Goal: Information Seeking & Learning: Understand process/instructions

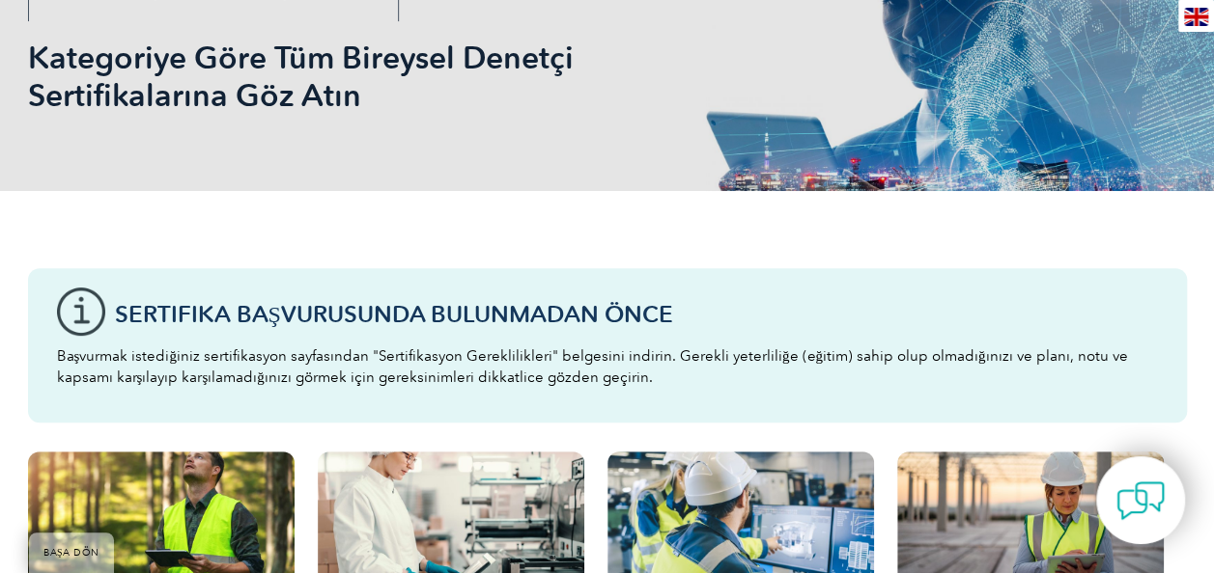
scroll to position [355, 0]
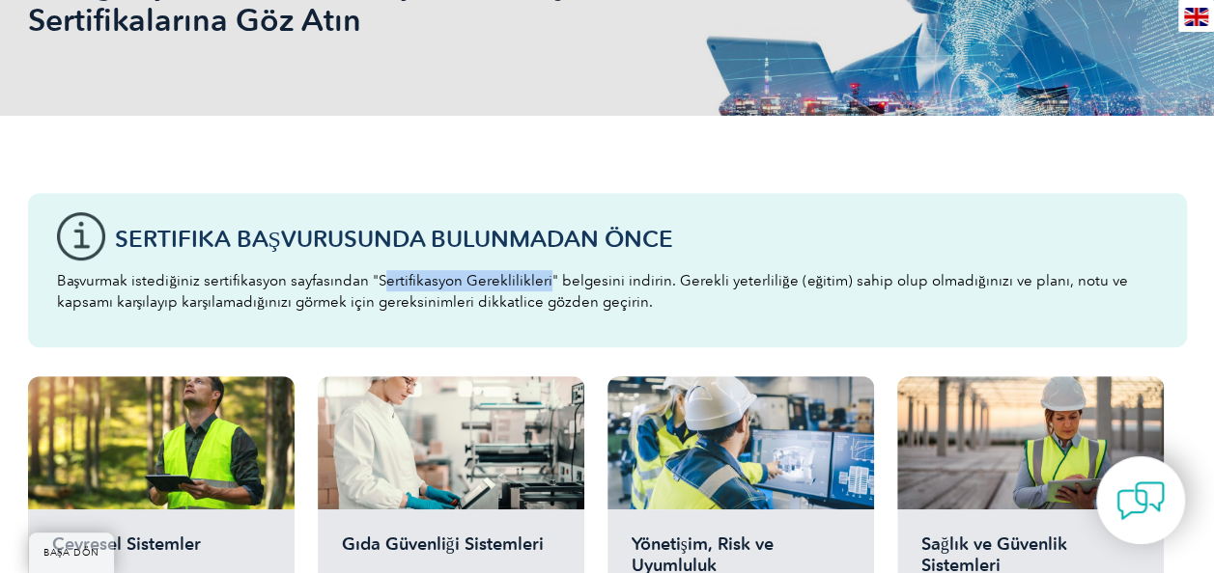
drag, startPoint x: 377, startPoint y: 278, endPoint x: 544, endPoint y: 284, distance: 167.1
click at [544, 284] on p "Başvurmak istediğiniz sertifikasyon sayfasından "Sertifikasyon Gereklilikleri" …" at bounding box center [607, 291] width 1101 height 42
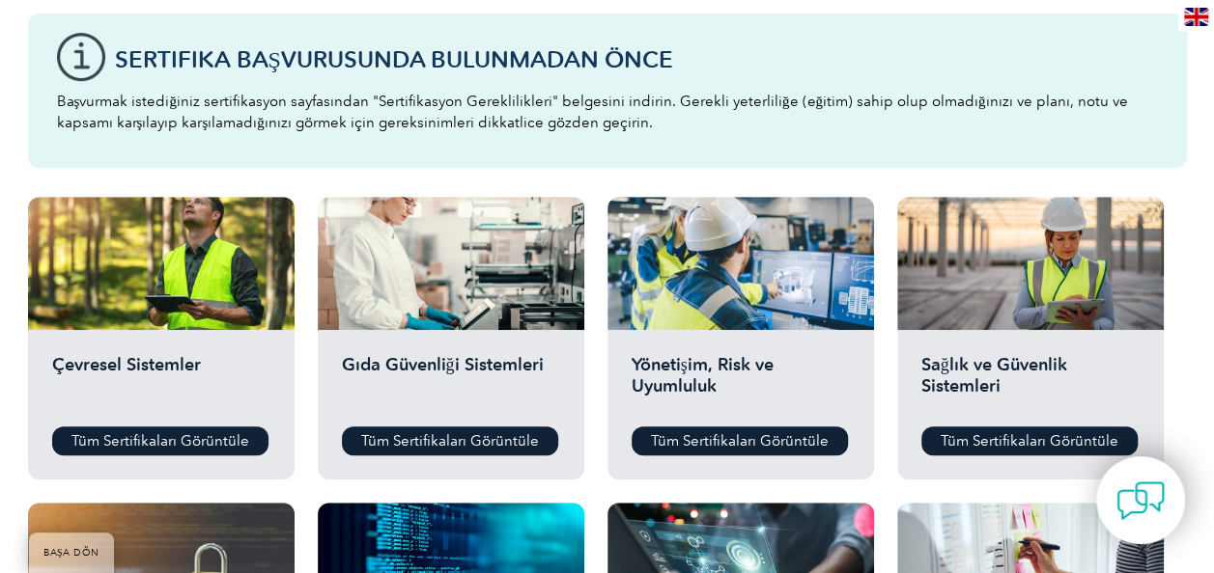
scroll to position [535, 0]
click at [166, 441] on link "Tüm Sertifikaları Görüntüle" at bounding box center [160, 441] width 216 height 29
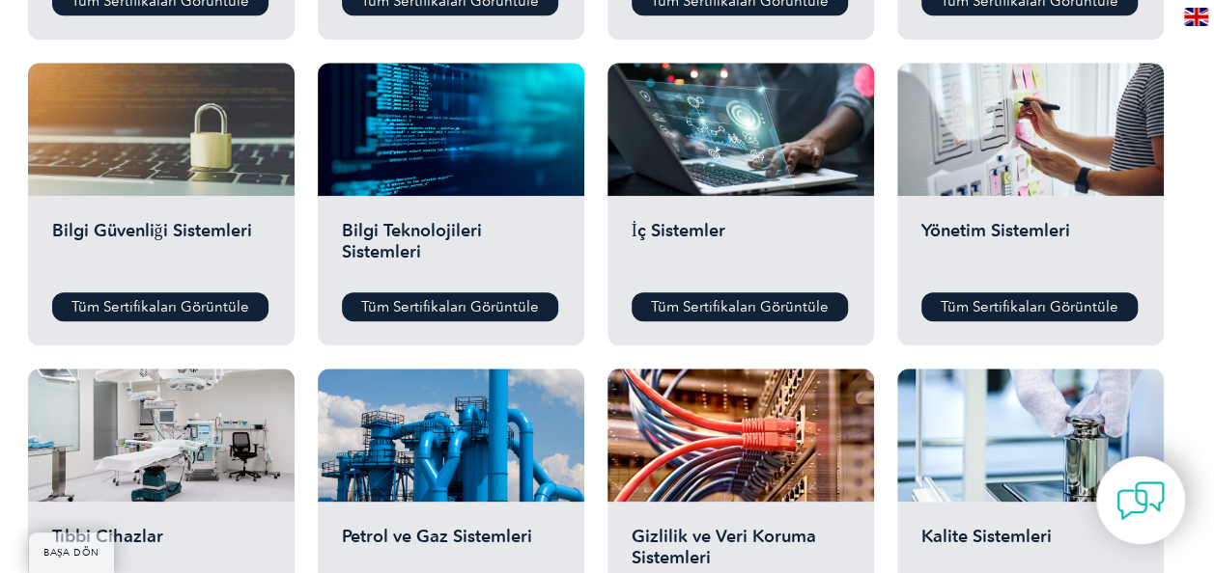
scroll to position [979, 0]
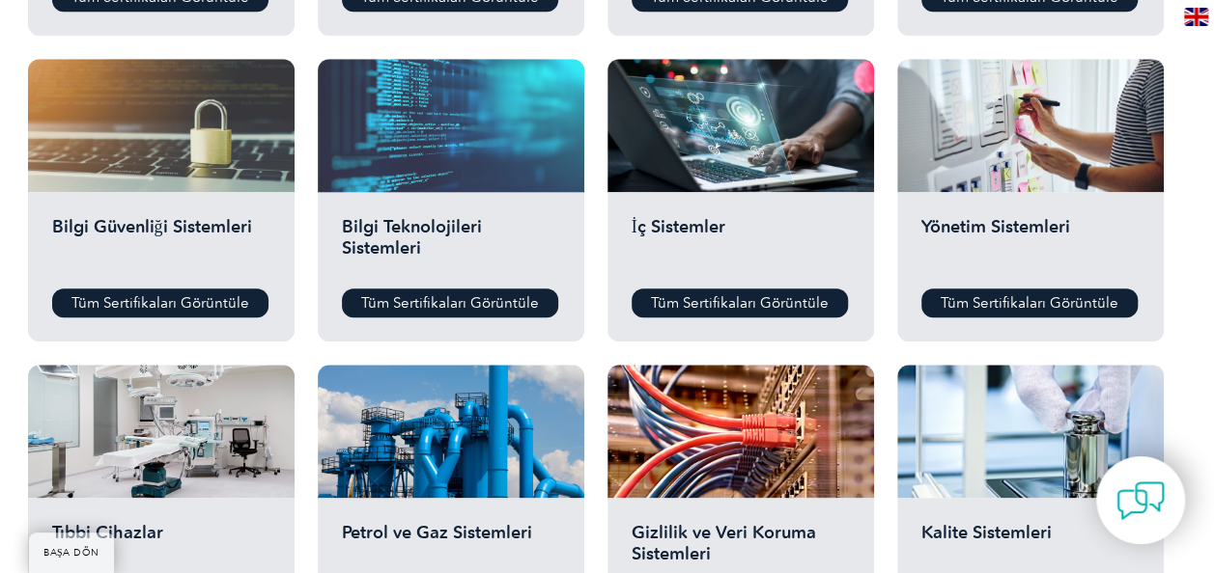
click at [454, 168] on div at bounding box center [451, 125] width 266 height 133
click at [405, 156] on div at bounding box center [451, 125] width 266 height 133
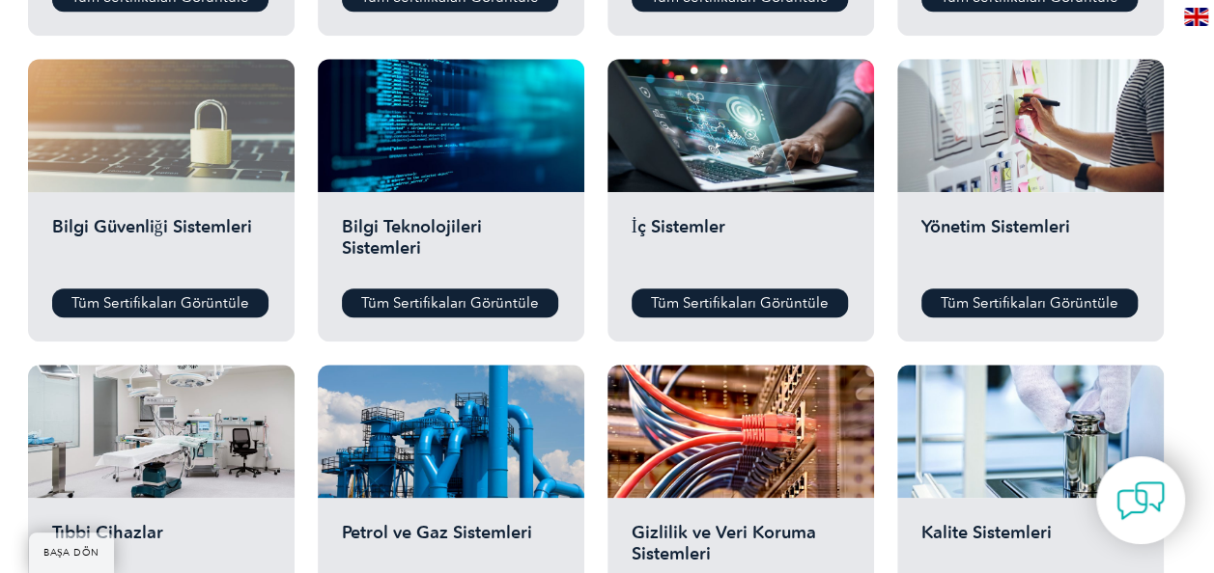
click at [201, 175] on div at bounding box center [161, 125] width 266 height 133
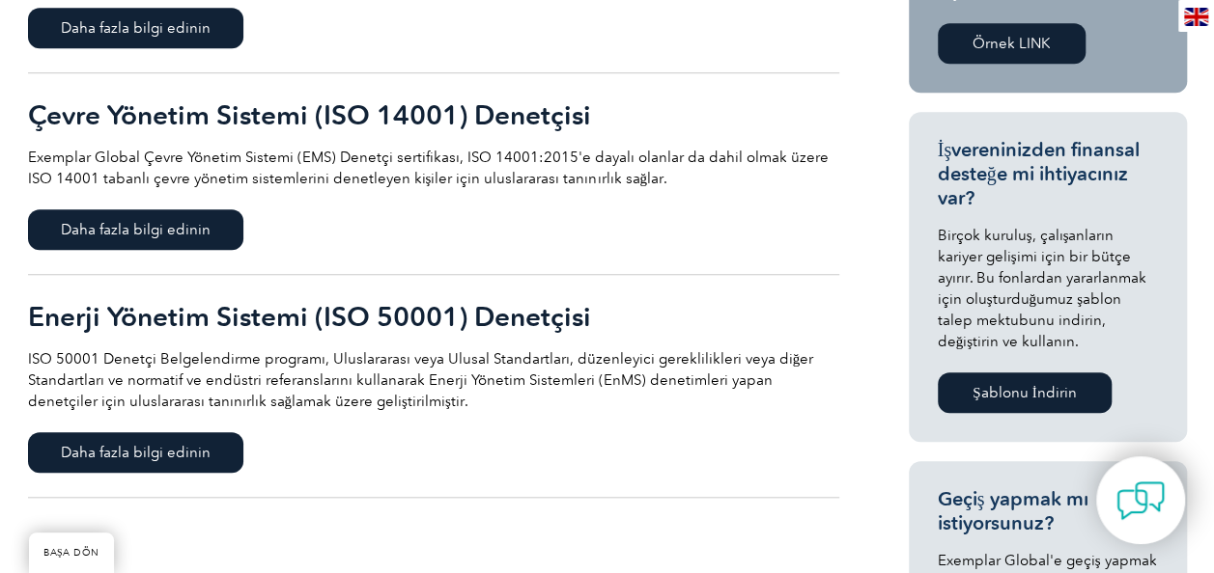
scroll to position [652, 0]
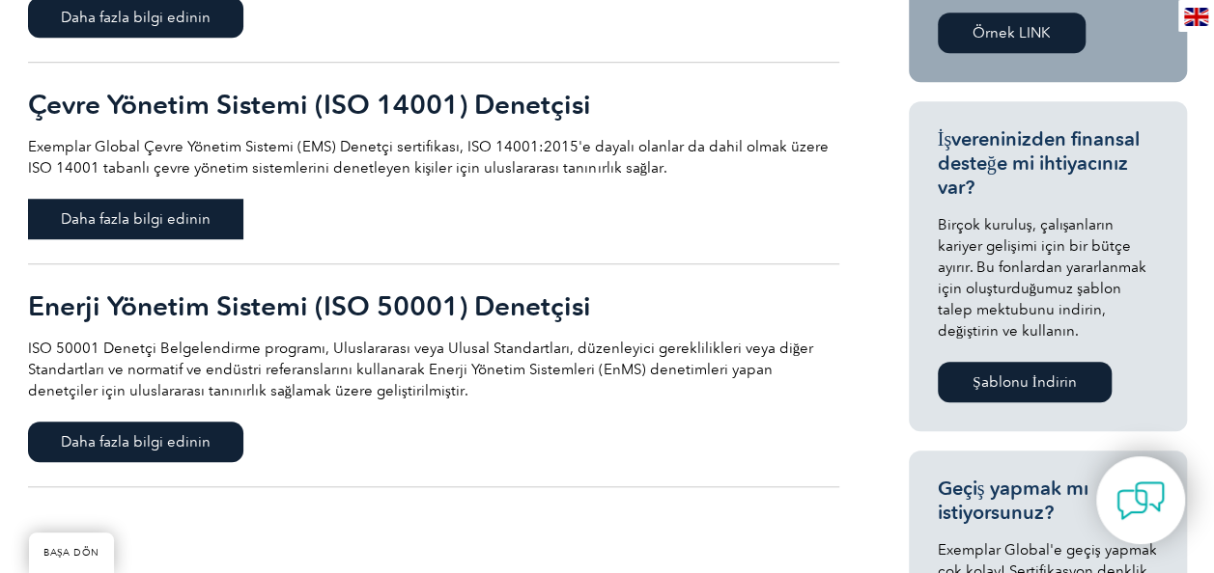
click at [128, 224] on span "Daha fazla bilgi edinin" at bounding box center [135, 219] width 215 height 41
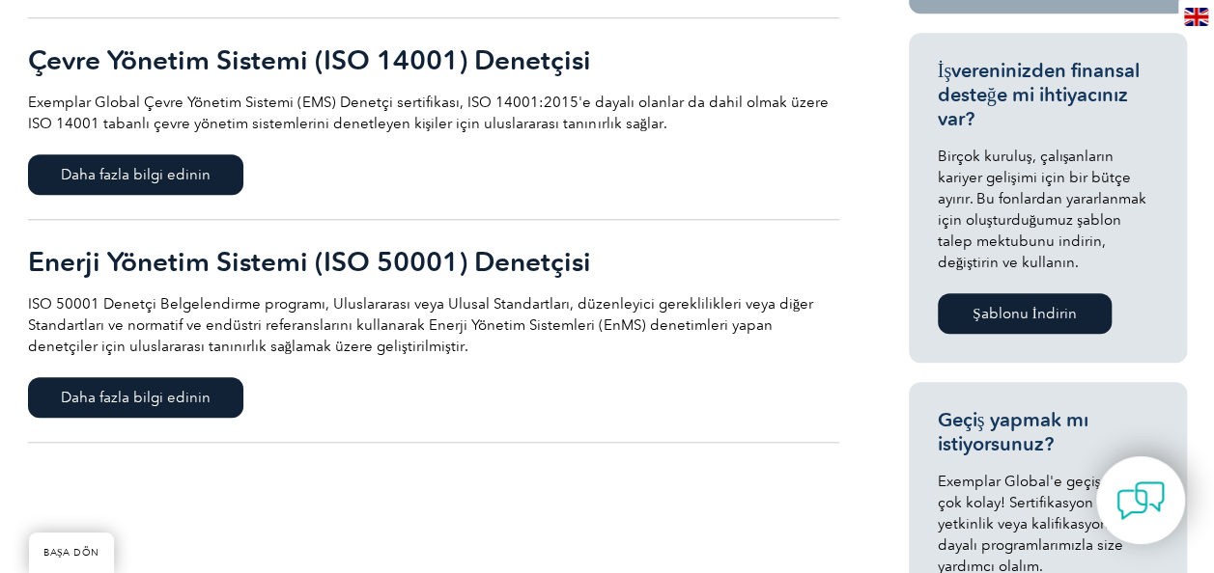
scroll to position [700, 0]
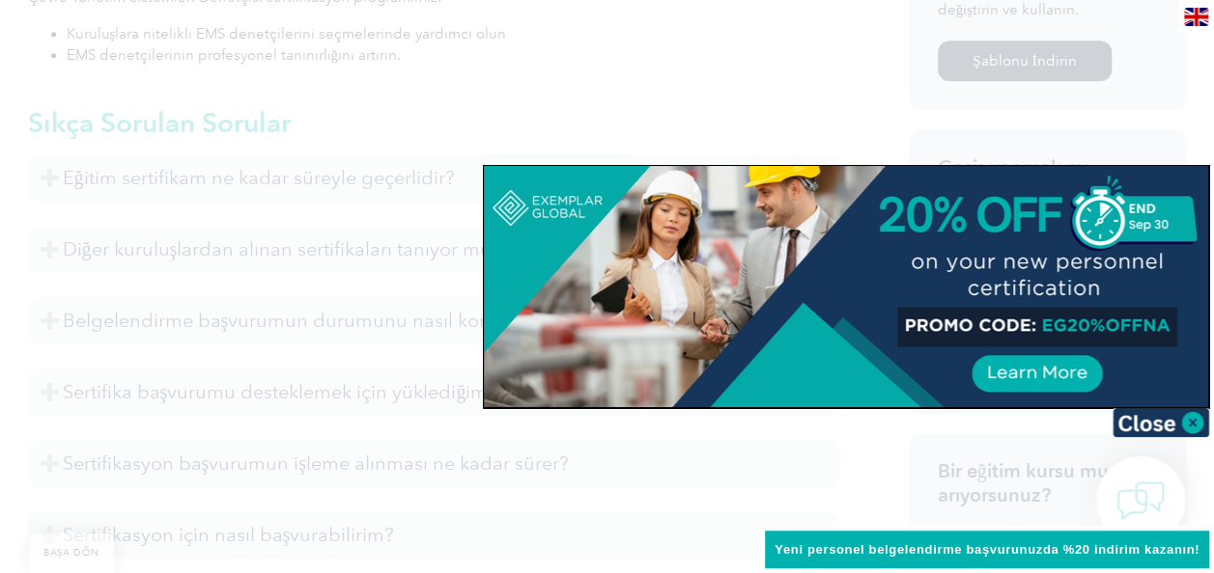
scroll to position [1150, 0]
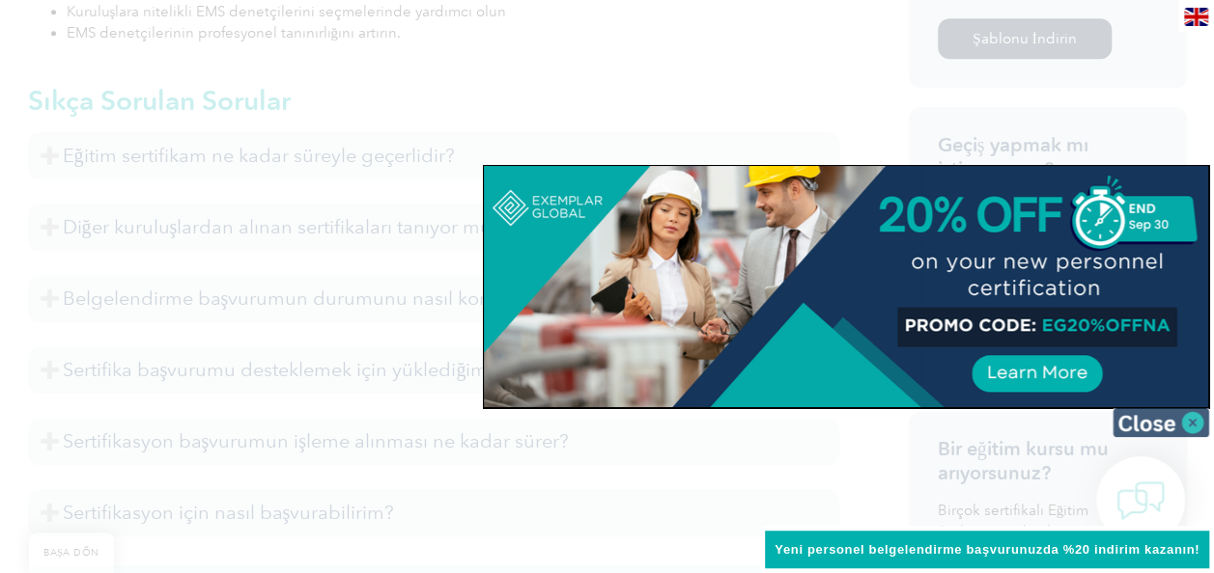
click at [1137, 427] on img at bounding box center [1160, 422] width 97 height 29
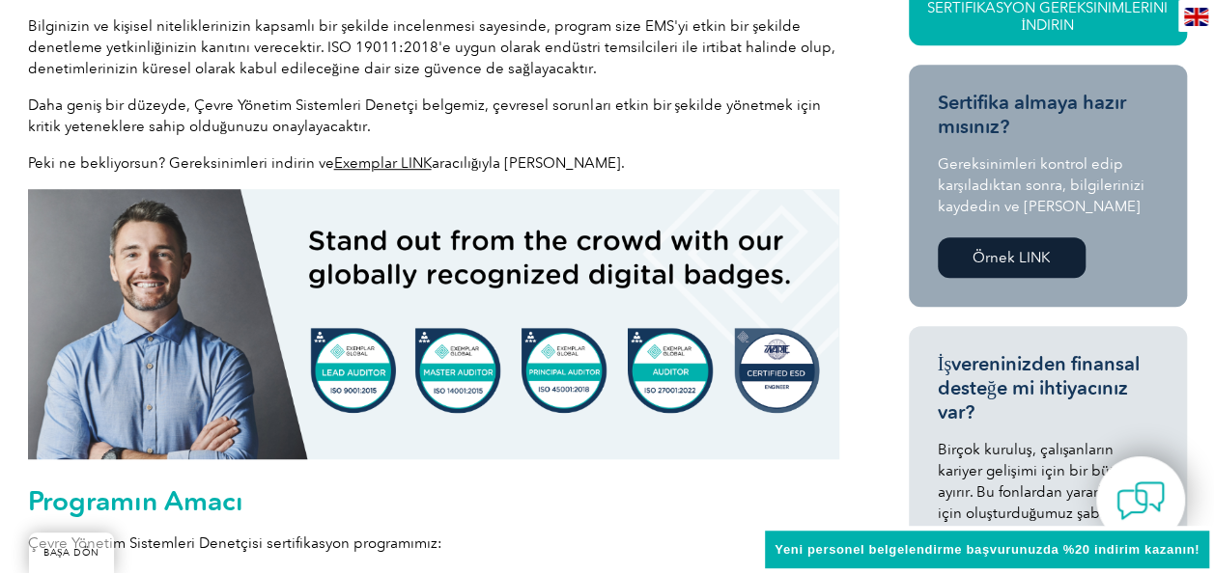
scroll to position [581, 0]
click at [384, 162] on link "Exemplar LINK" at bounding box center [383, 162] width 98 height 17
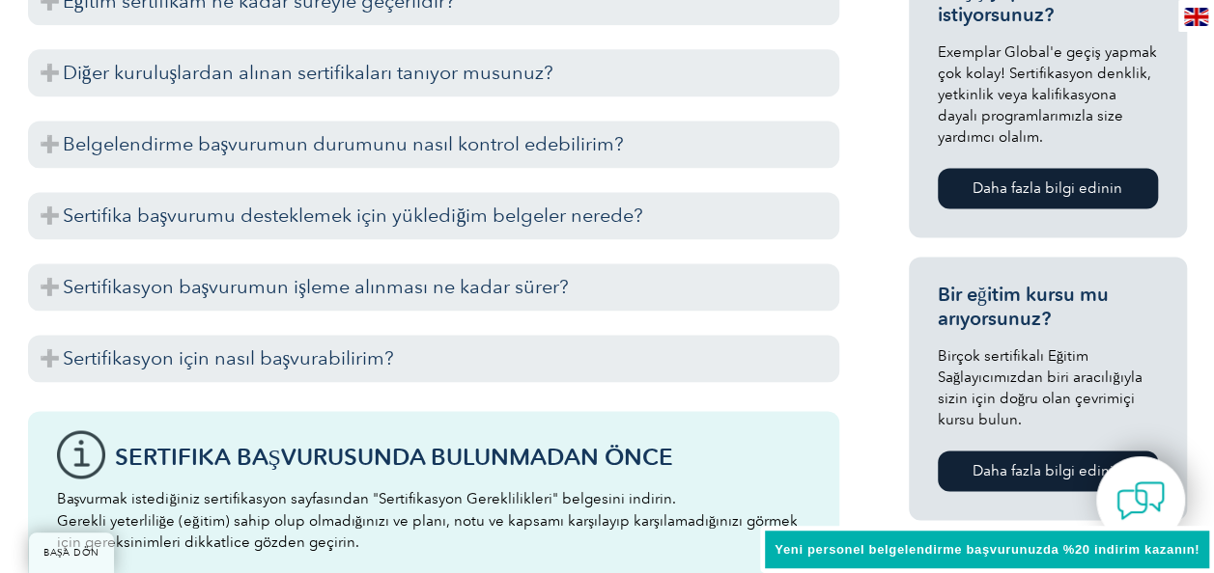
scroll to position [1306, 0]
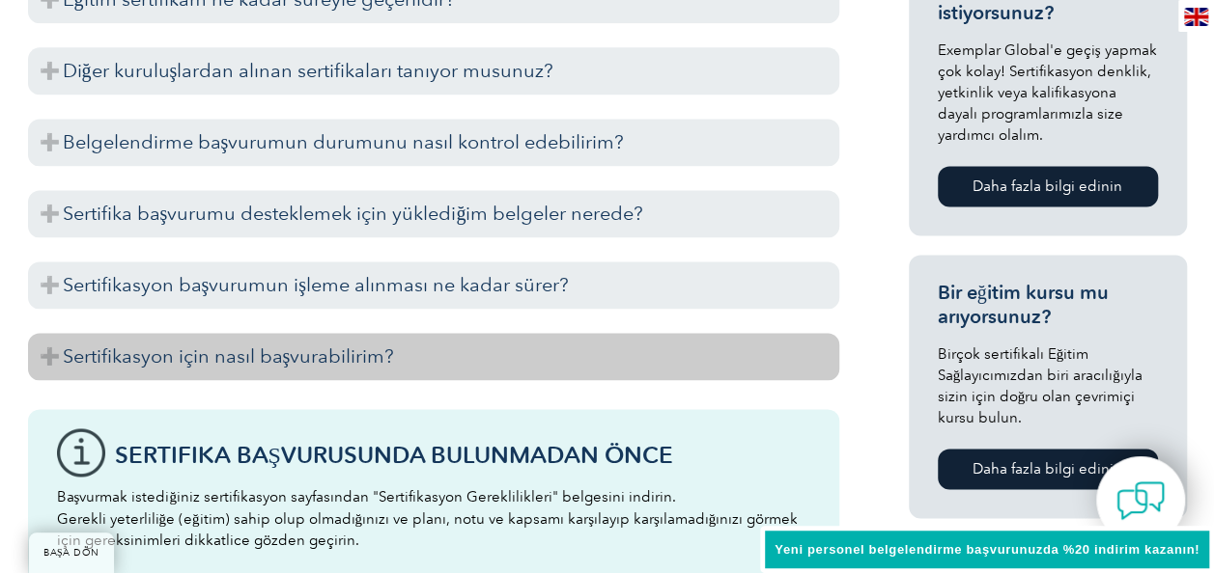
click at [56, 348] on h3 "Sertifikasyon için nasıl başvurabilirim?" at bounding box center [433, 356] width 811 height 47
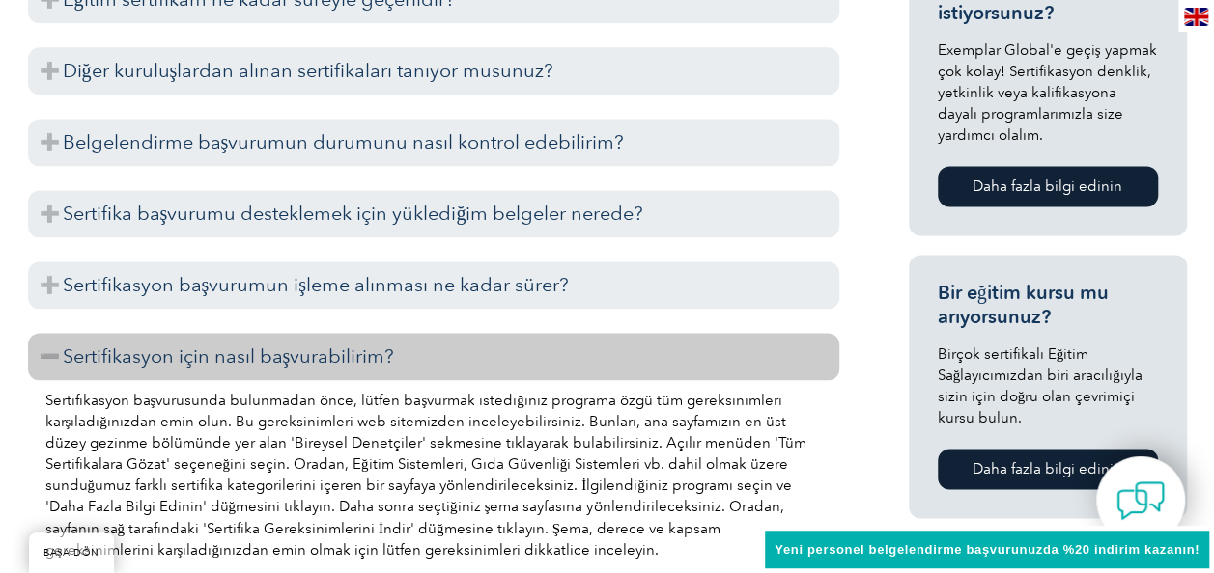
click at [48, 355] on h3 "Sertifikasyon için nasıl başvurabilirim?" at bounding box center [433, 356] width 811 height 47
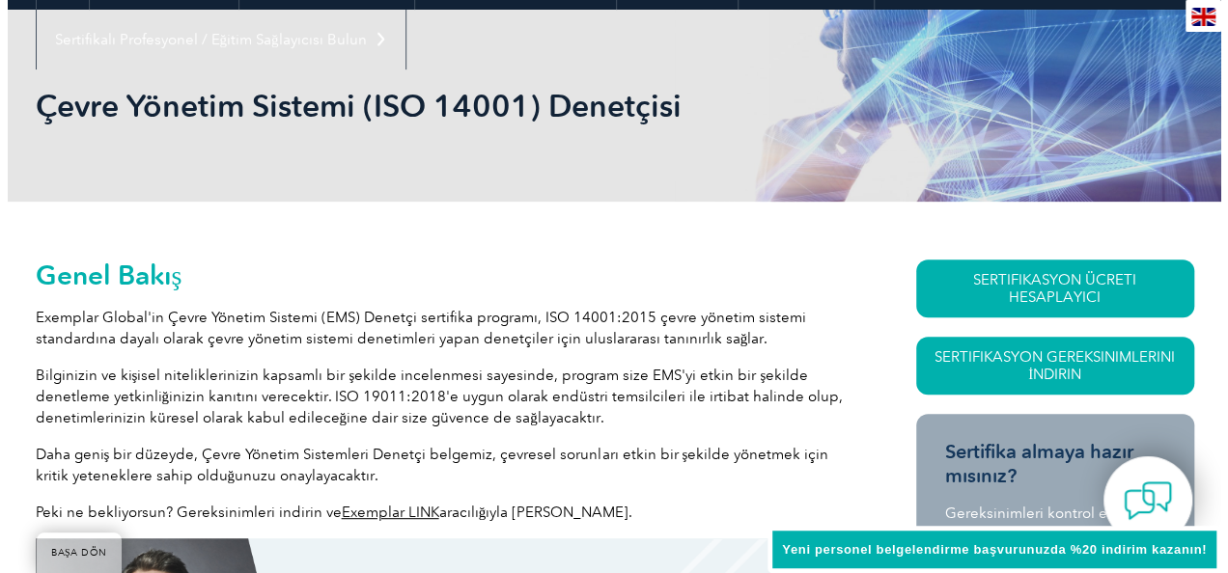
scroll to position [231, 0]
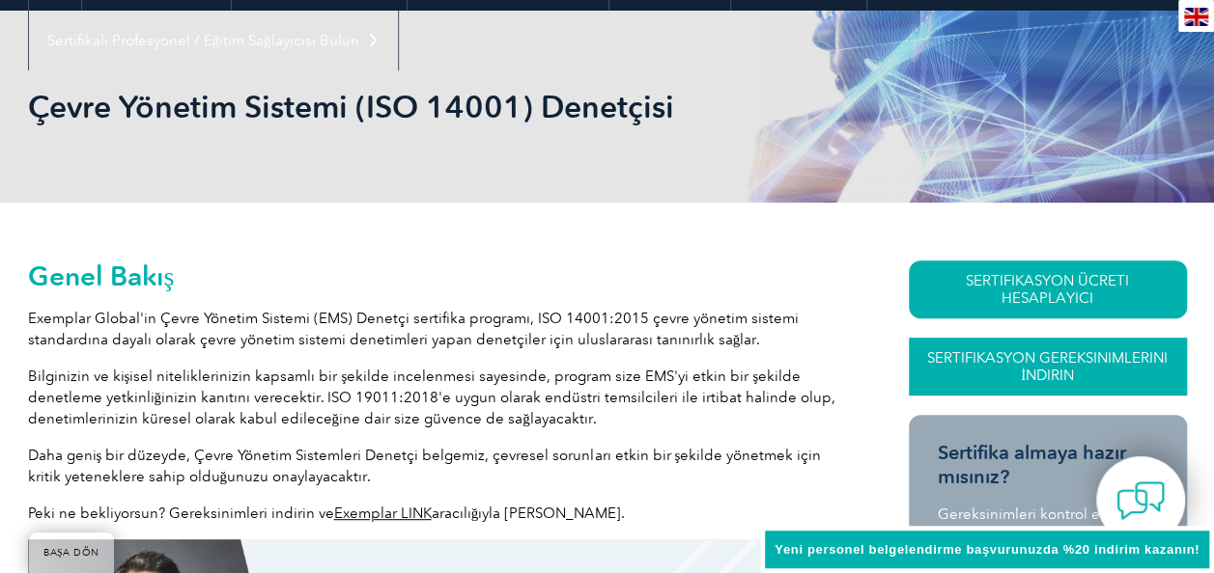
click at [1029, 357] on link "Sertifikasyon Gereksinimlerini İndirin" at bounding box center [1048, 367] width 278 height 58
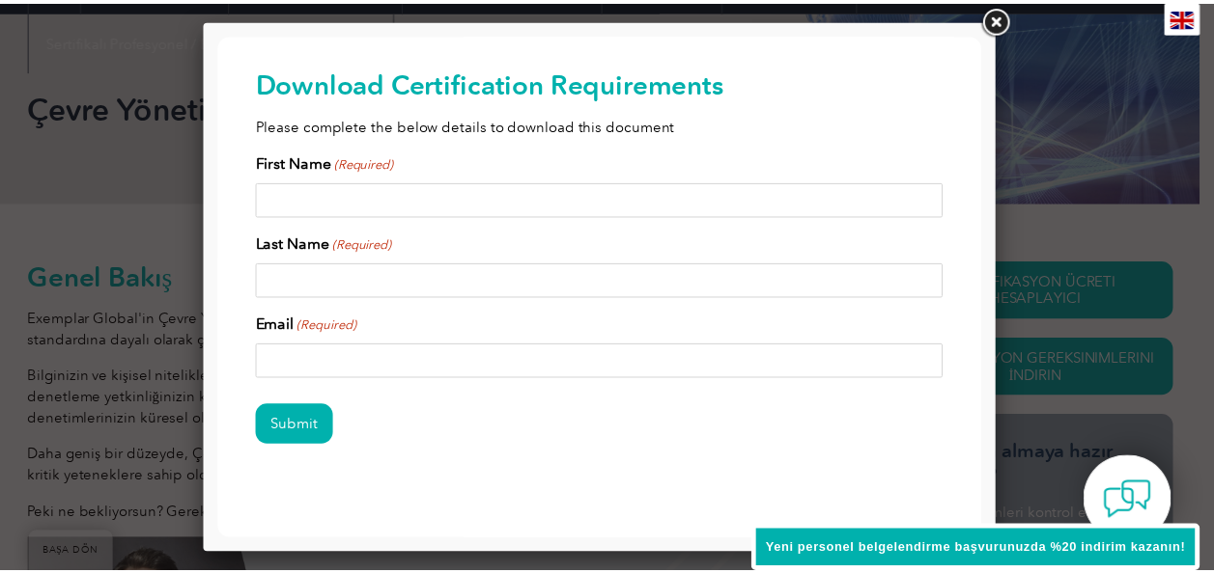
scroll to position [0, 0]
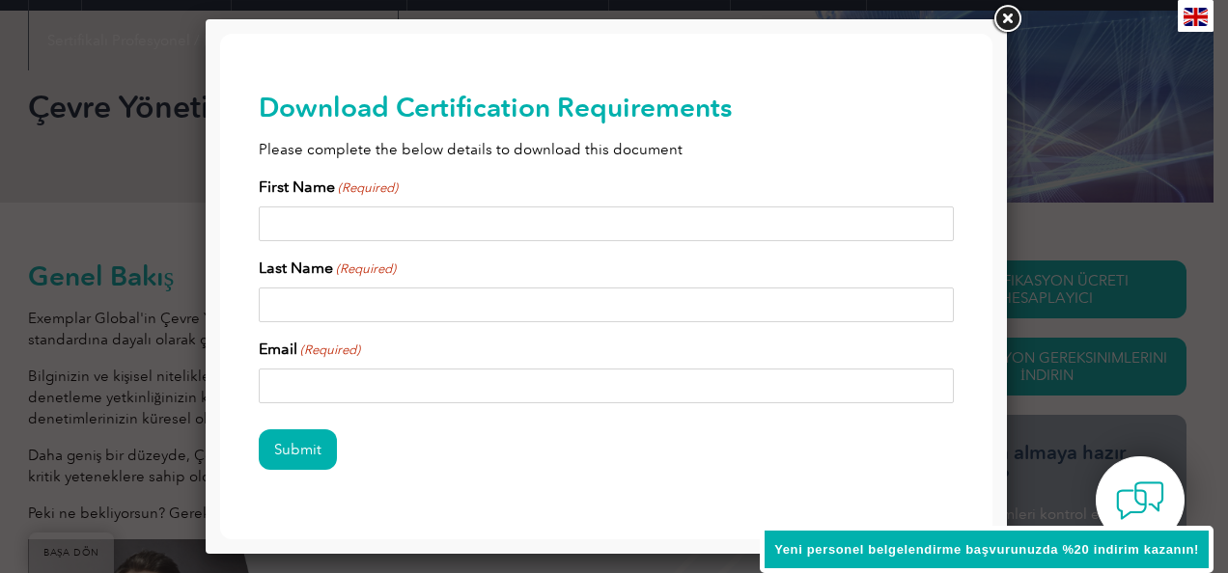
click at [1006, 25] on link at bounding box center [1007, 19] width 35 height 35
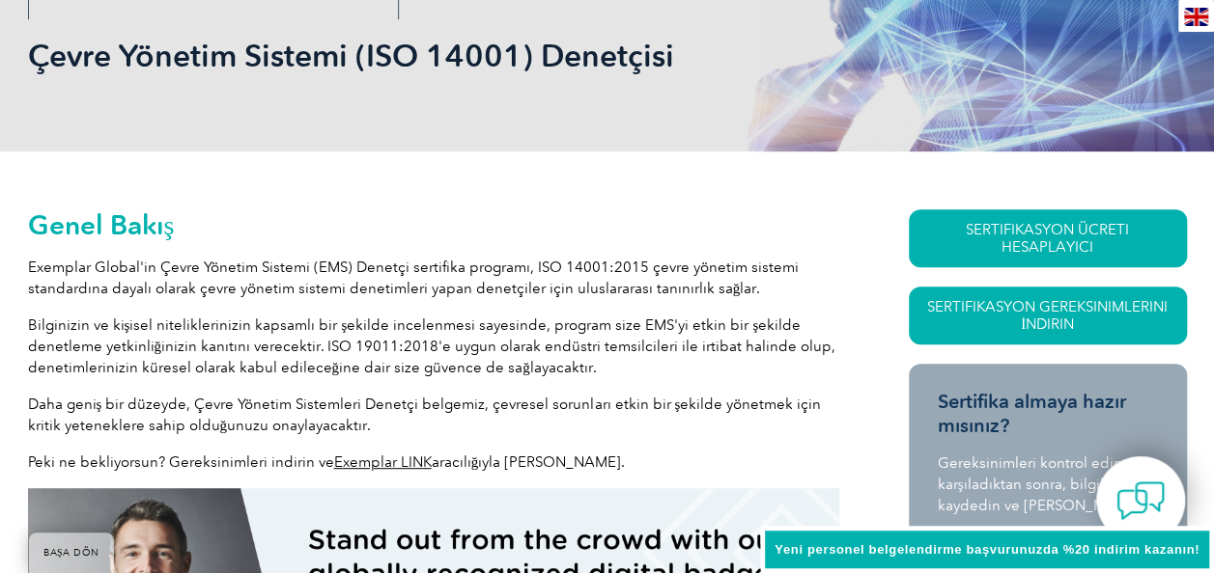
scroll to position [204, 0]
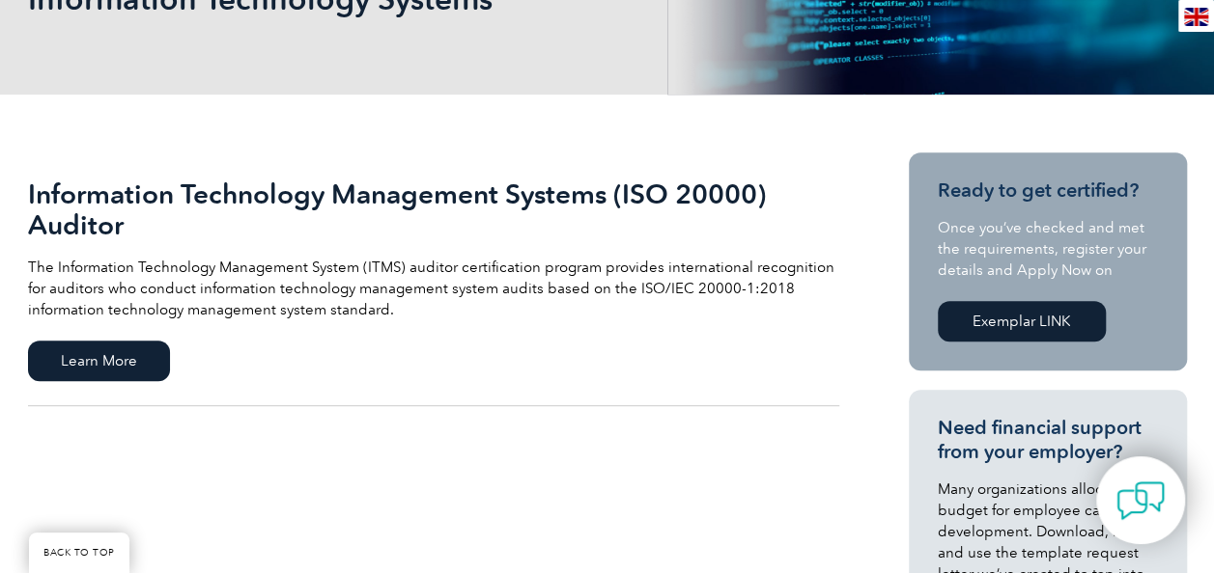
scroll to position [282, 0]
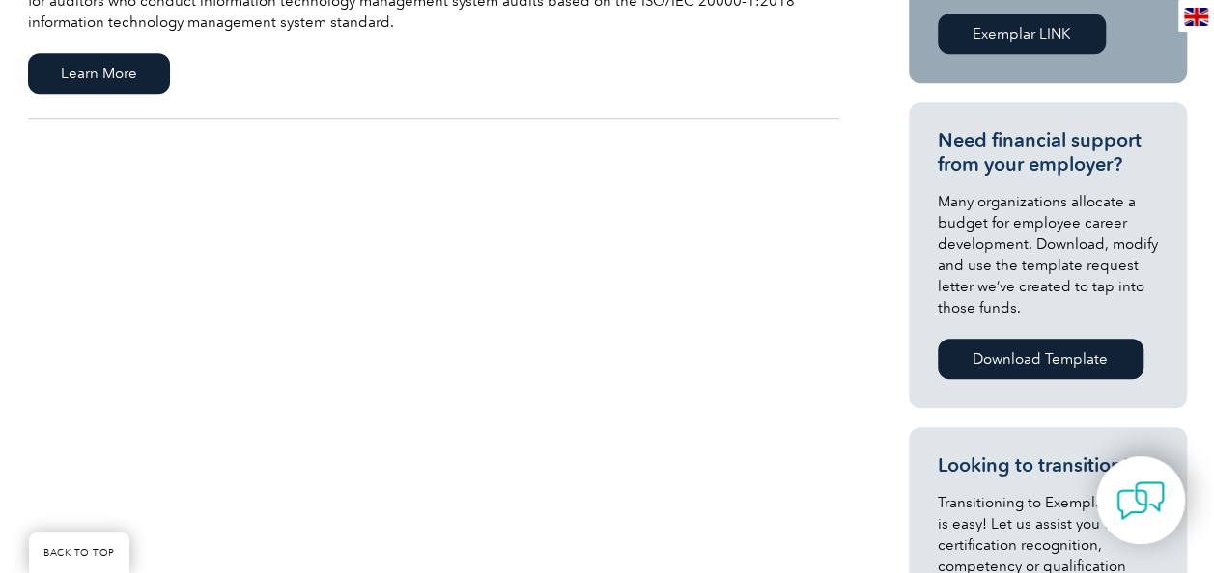
scroll to position [628, 0]
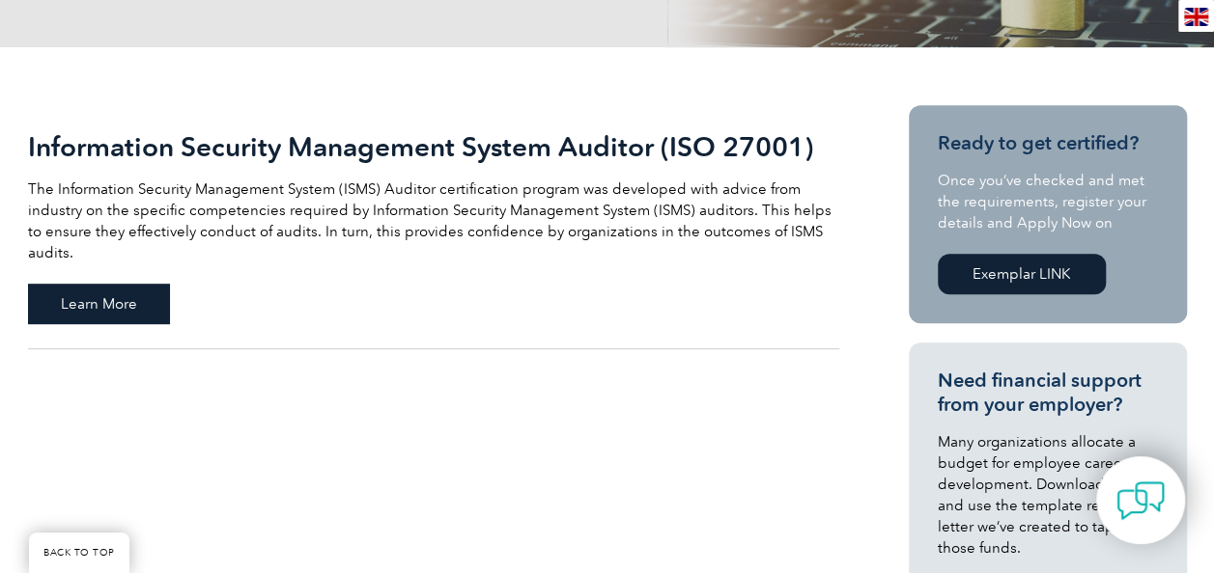
scroll to position [379, 0]
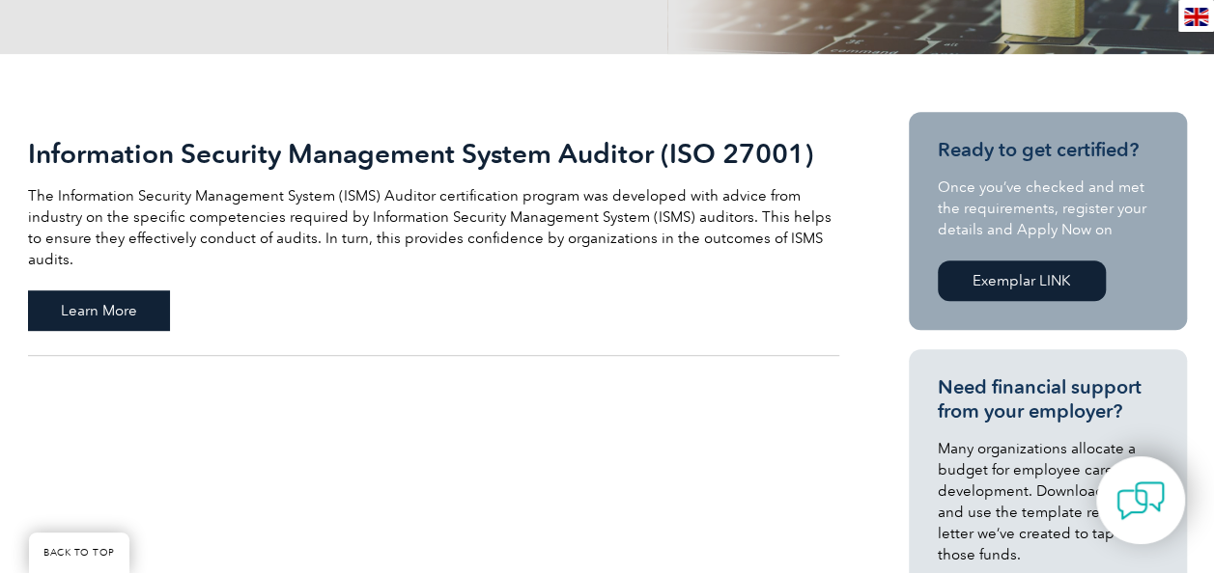
click at [94, 291] on span "Learn More" at bounding box center [99, 311] width 142 height 41
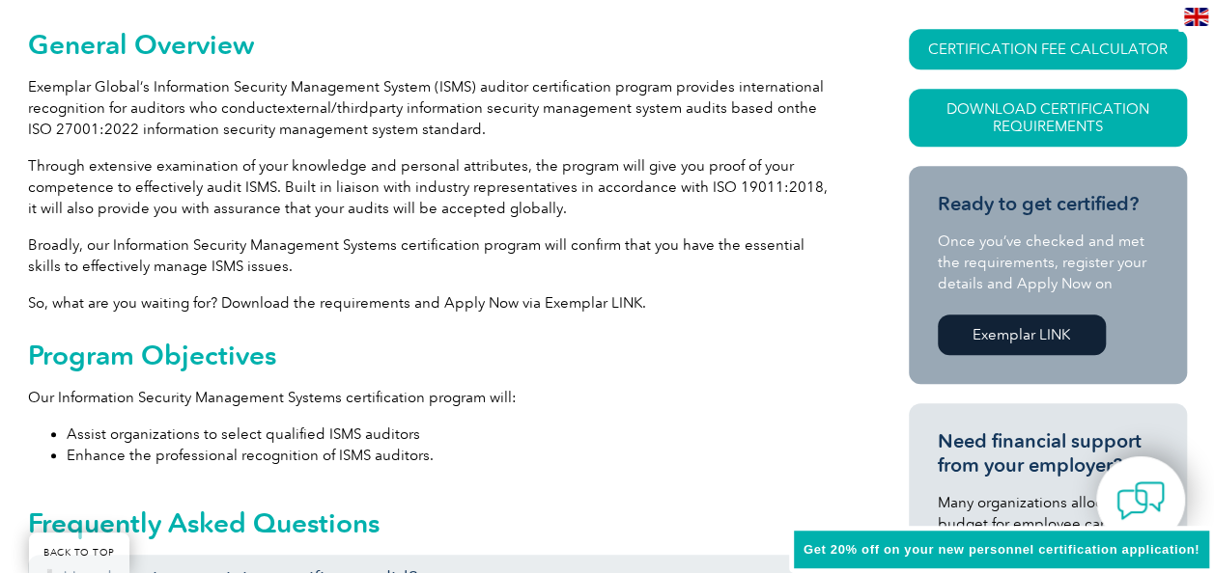
scroll to position [501, 0]
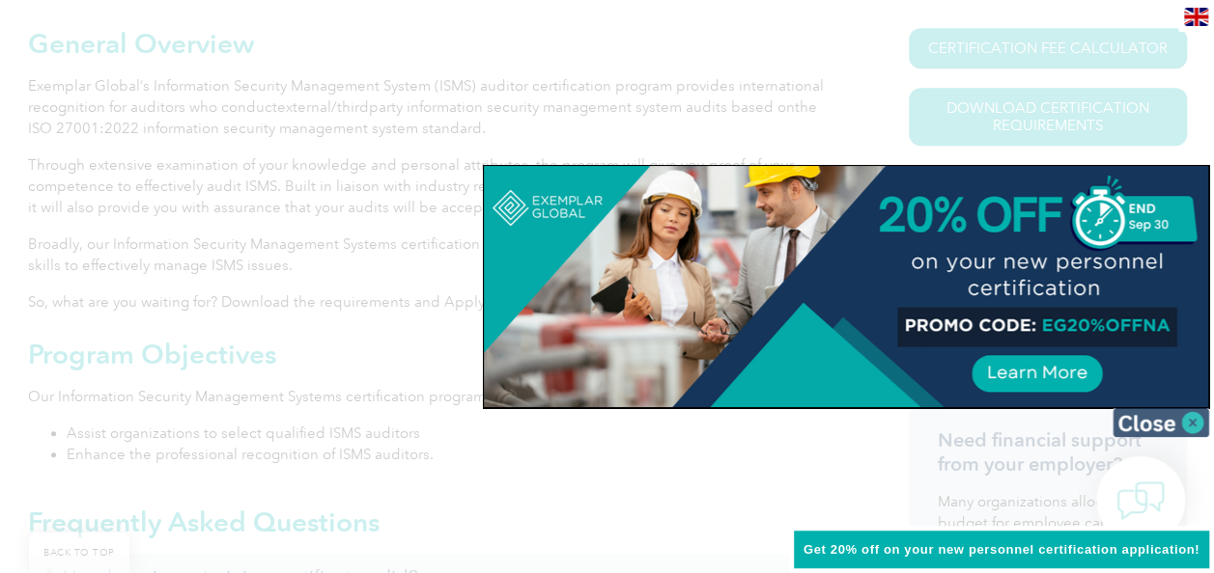
click at [1142, 430] on img at bounding box center [1160, 422] width 97 height 29
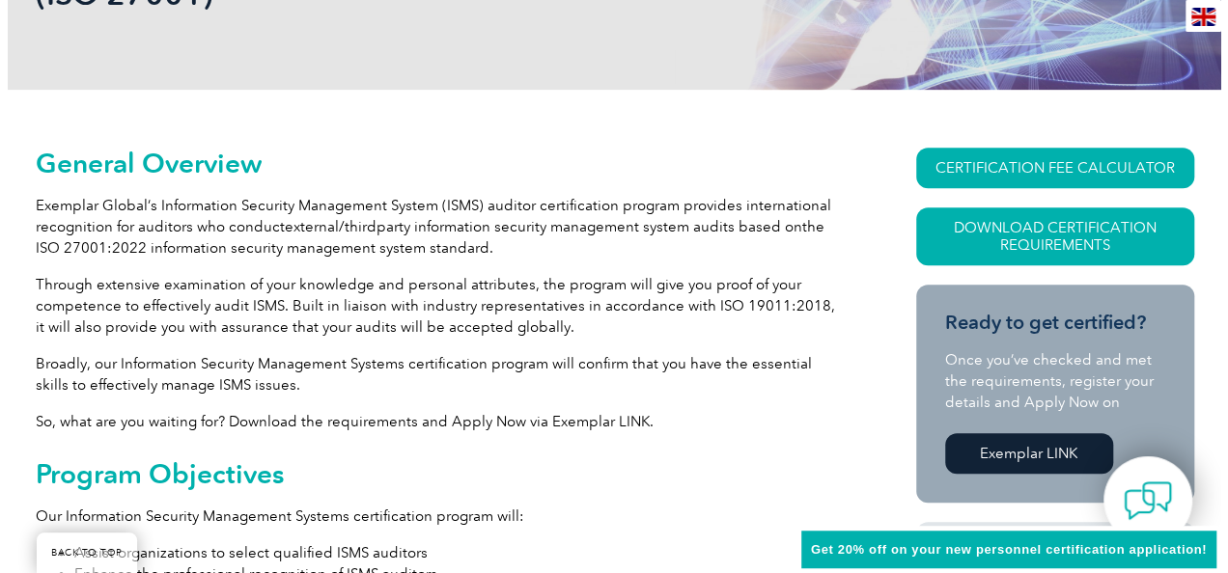
scroll to position [378, 0]
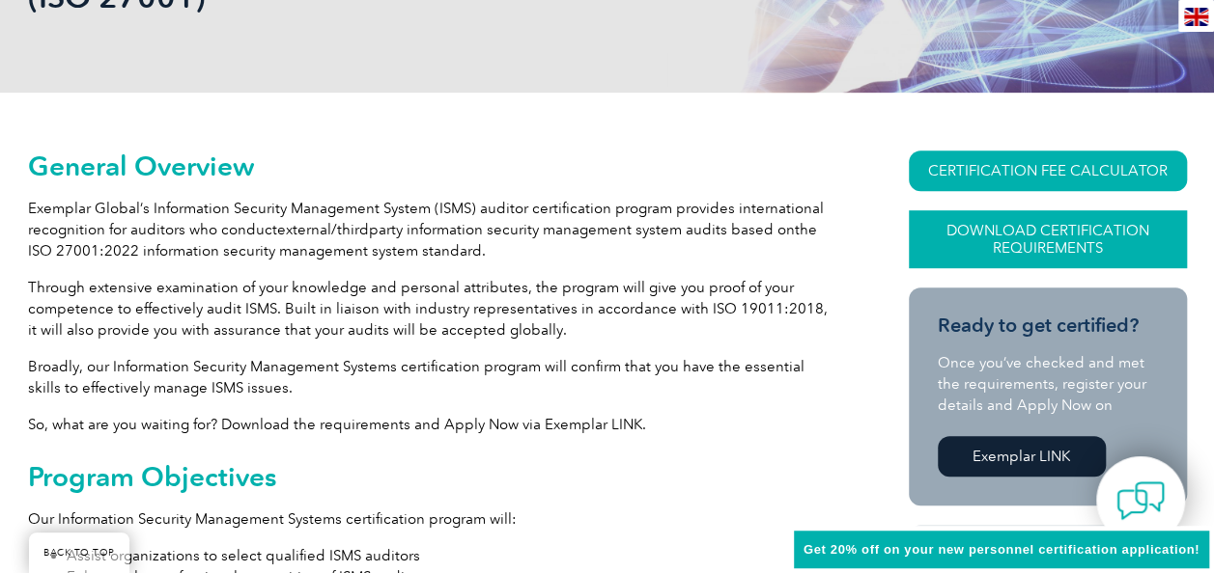
click at [1025, 237] on link "Download Certification Requirements" at bounding box center [1048, 239] width 278 height 58
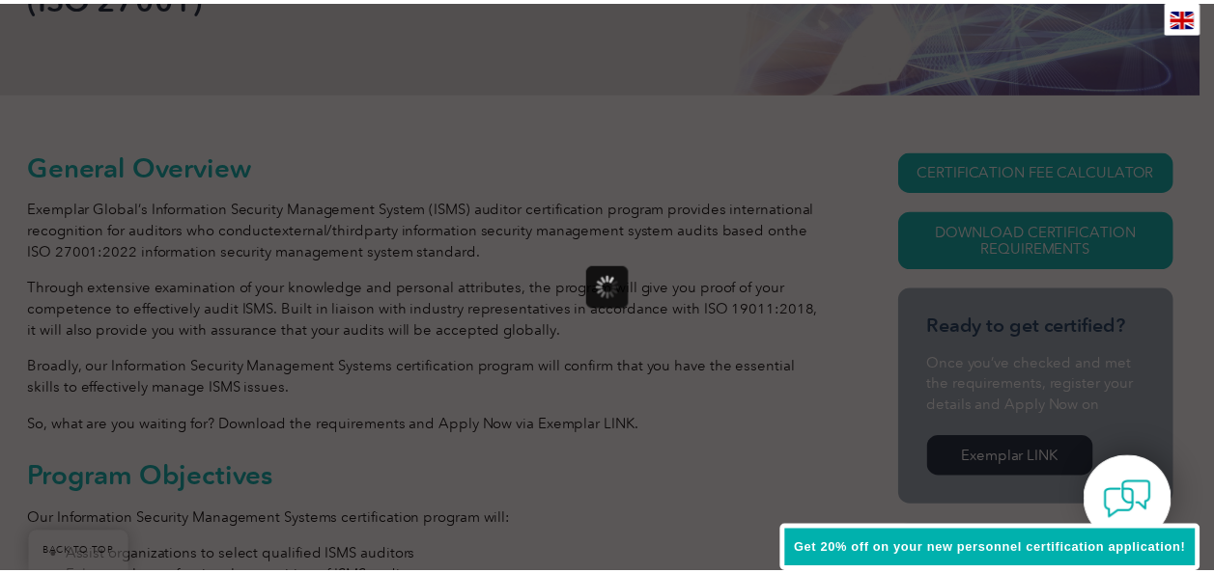
scroll to position [0, 0]
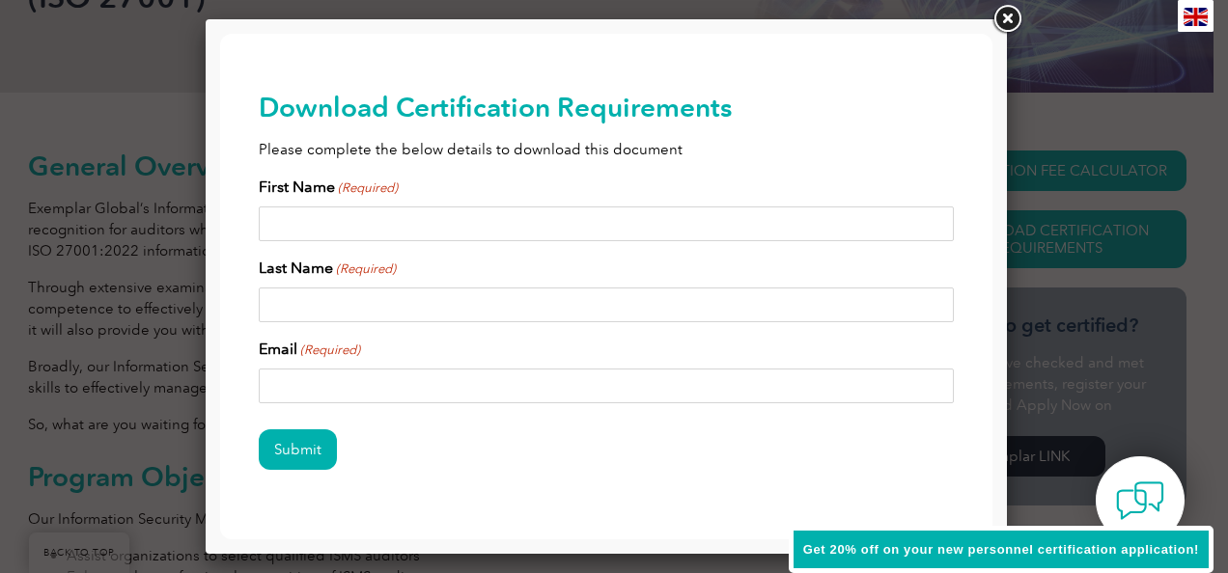
click at [1007, 15] on link at bounding box center [1007, 19] width 35 height 35
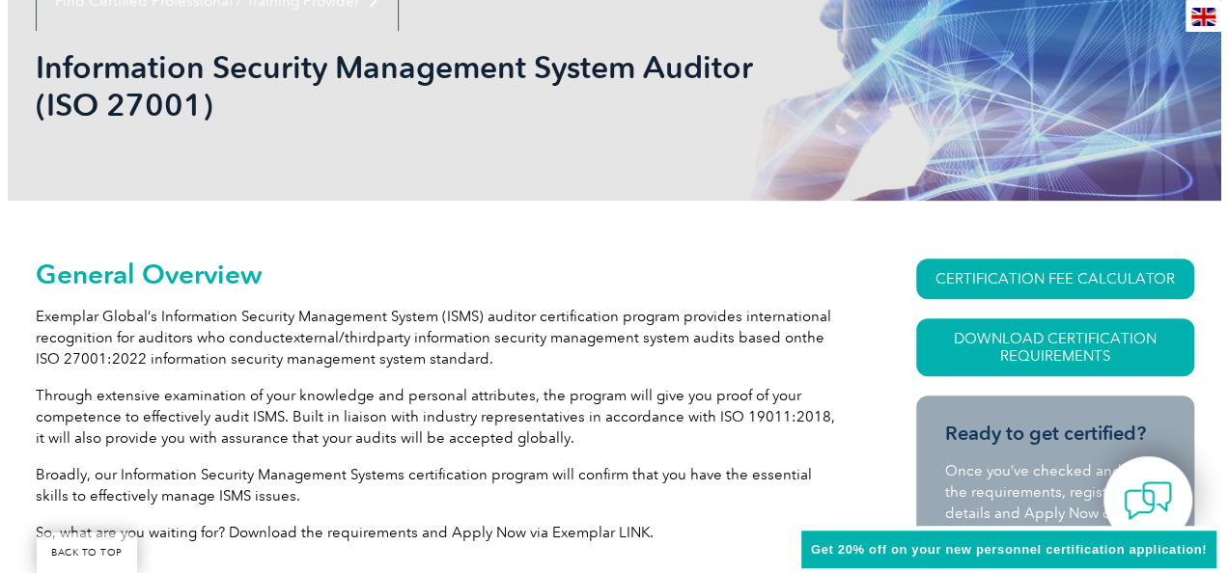
scroll to position [267, 0]
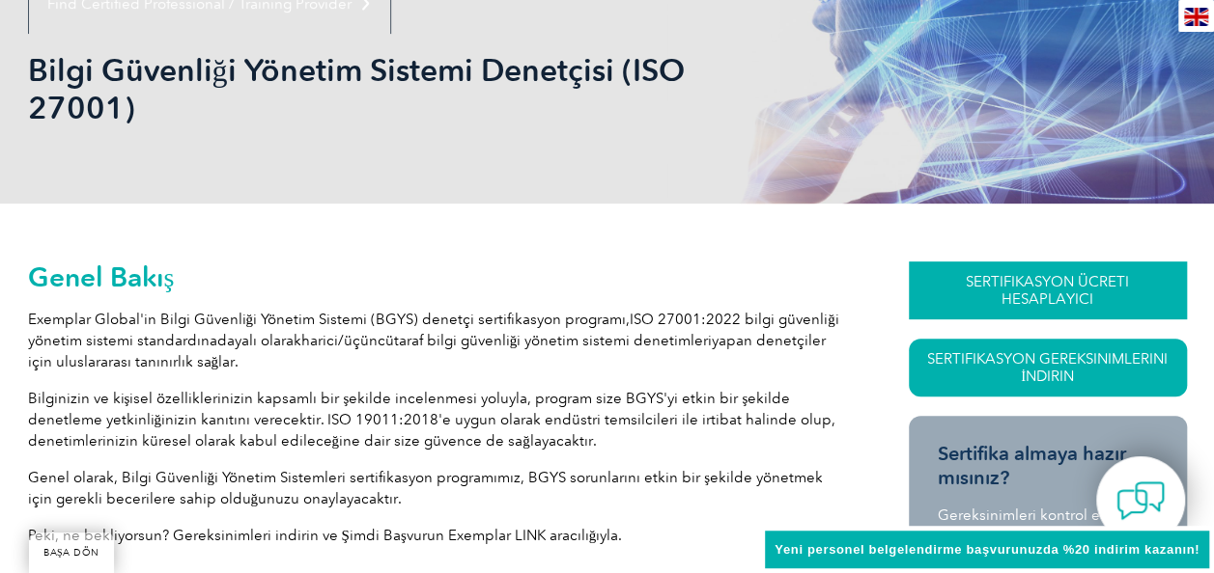
click at [985, 274] on link "SERTIFIKASYON ÜCRETI HESAPLAYICI" at bounding box center [1048, 291] width 278 height 58
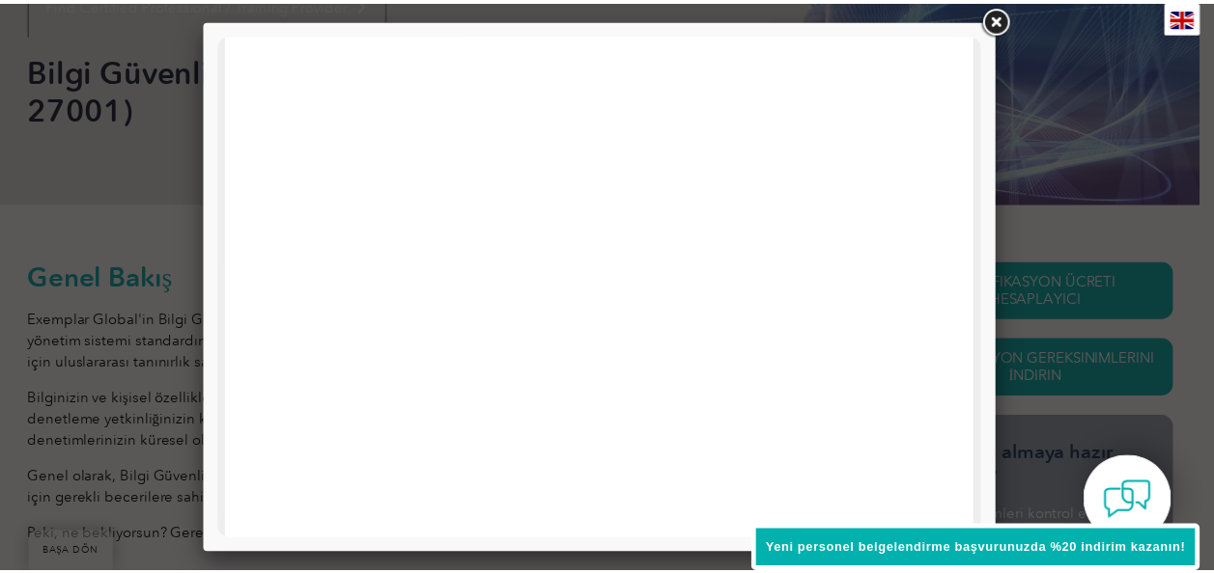
scroll to position [0, 0]
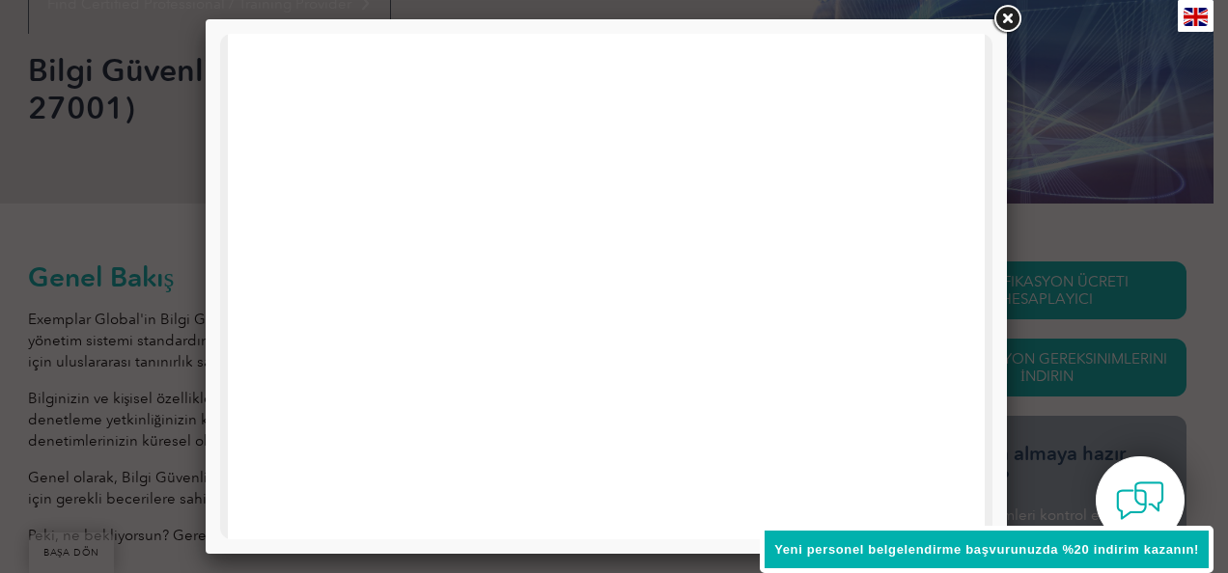
click at [1018, 24] on link at bounding box center [1007, 19] width 35 height 35
